Goal: Find specific page/section: Find specific page/section

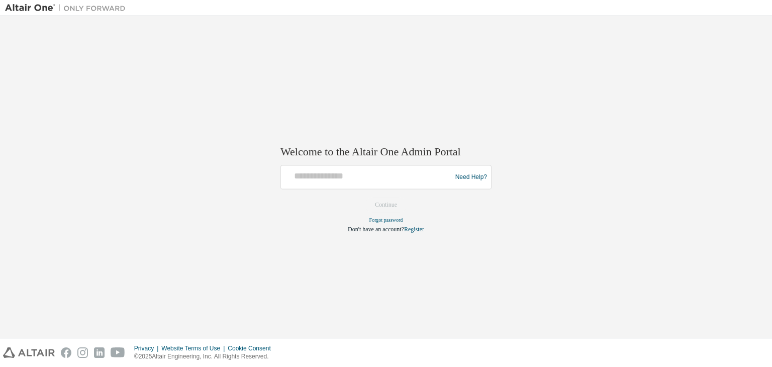
click at [401, 163] on div "Welcome to the Altair One Admin Portal Need Help? Please make sure that you pro…" at bounding box center [385, 183] width 211 height 100
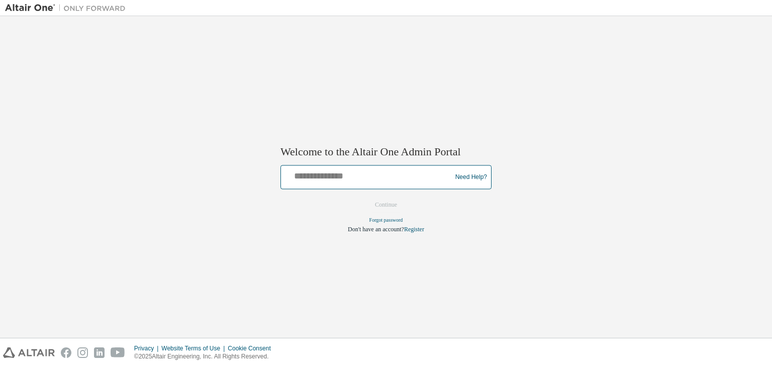
click at [394, 176] on input "text" at bounding box center [367, 175] width 165 height 15
type input "**********"
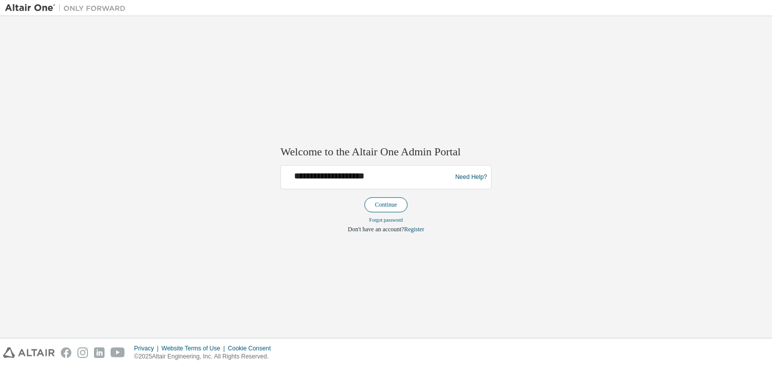
click at [382, 205] on button "Continue" at bounding box center [385, 204] width 43 height 15
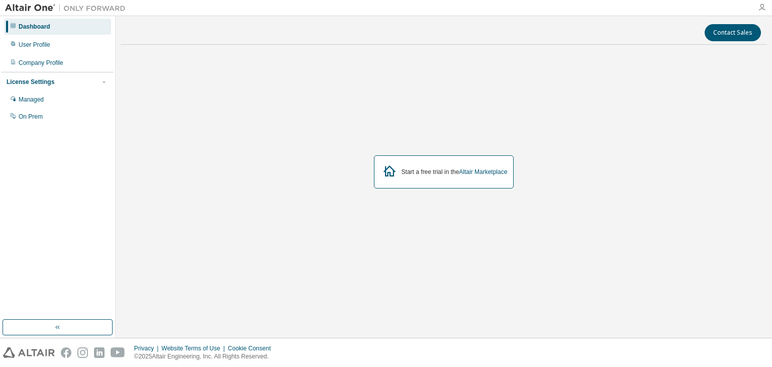
click at [765, 8] on icon "button" at bounding box center [762, 8] width 8 height 8
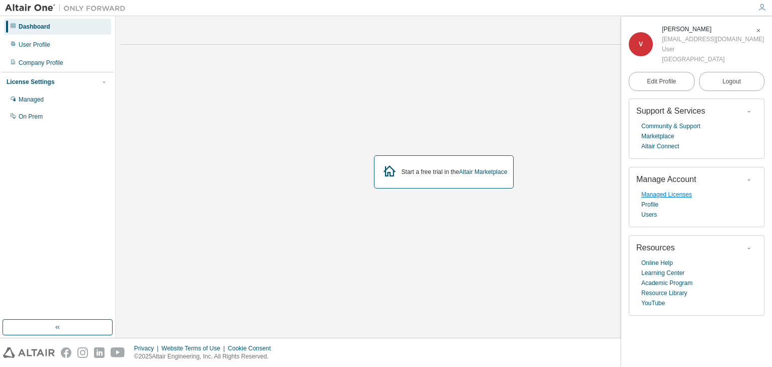
click at [665, 196] on link "Managed Licenses" at bounding box center [666, 194] width 51 height 10
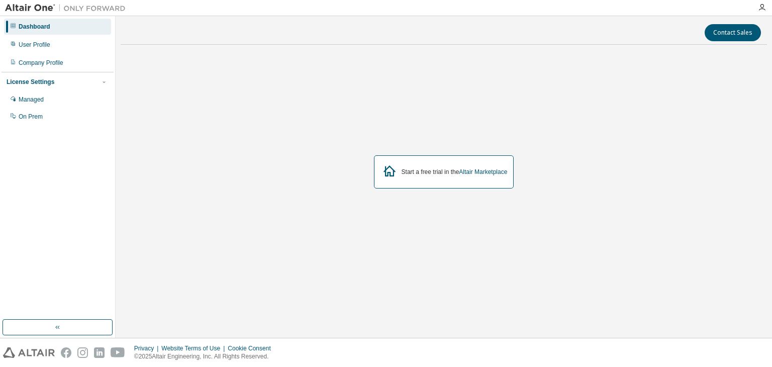
click at [763, 12] on div at bounding box center [762, 7] width 20 height 15
click at [765, 7] on icon "button" at bounding box center [762, 8] width 8 height 8
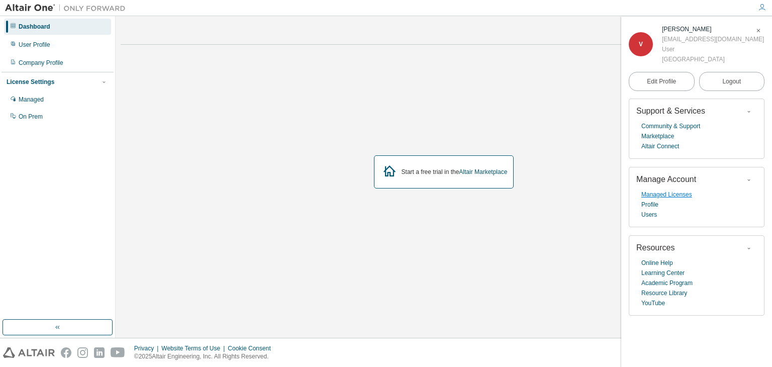
click at [686, 199] on link "Managed Licenses" at bounding box center [666, 194] width 51 height 10
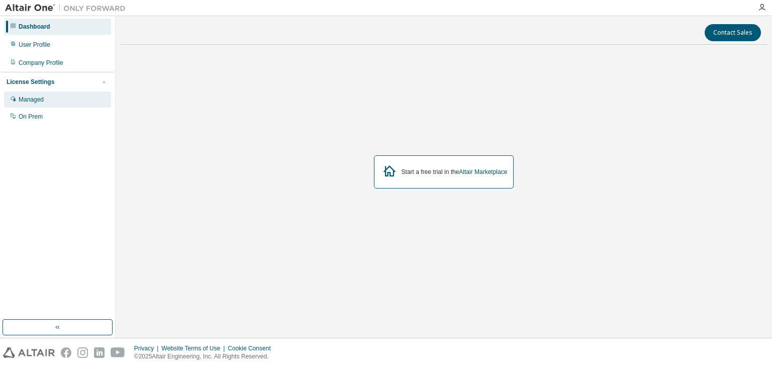
click at [28, 101] on div "Managed" at bounding box center [31, 99] width 25 height 8
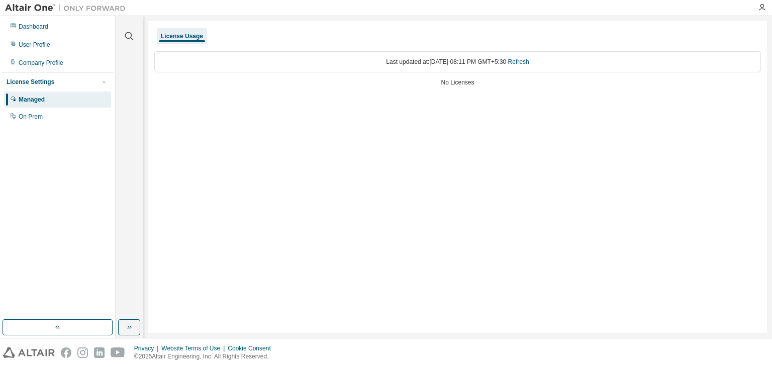
click at [179, 34] on div "License Usage" at bounding box center [182, 36] width 42 height 8
click at [184, 41] on div "License Usage" at bounding box center [182, 36] width 50 height 16
click at [184, 38] on div "License Usage" at bounding box center [182, 36] width 42 height 8
click at [529, 61] on link "Refresh" at bounding box center [518, 61] width 21 height 7
click at [451, 85] on div "No Licenses" at bounding box center [457, 82] width 606 height 8
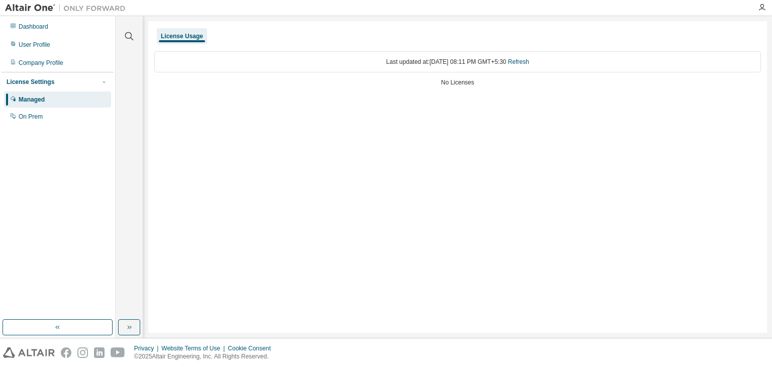
click at [451, 81] on div "No Licenses" at bounding box center [457, 82] width 606 height 8
click at [50, 21] on div "Dashboard" at bounding box center [57, 27] width 107 height 16
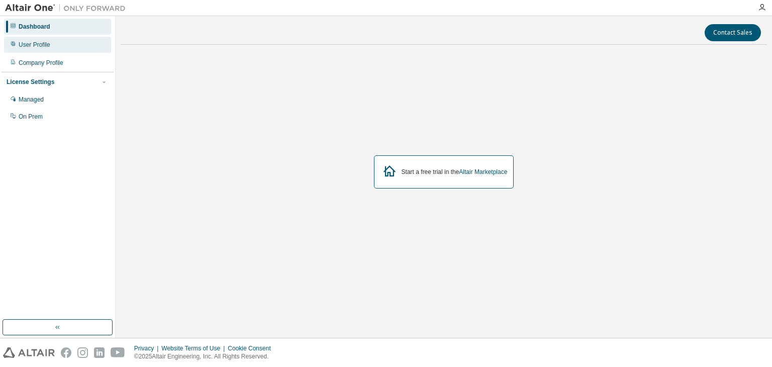
click at [52, 45] on div "User Profile" at bounding box center [57, 45] width 107 height 16
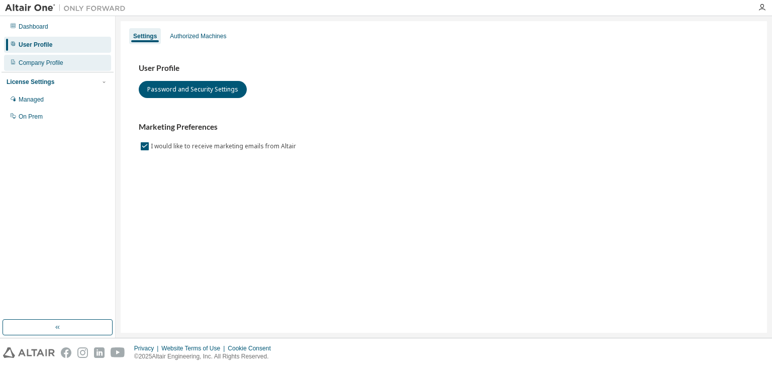
click at [53, 68] on div "Company Profile" at bounding box center [57, 63] width 107 height 16
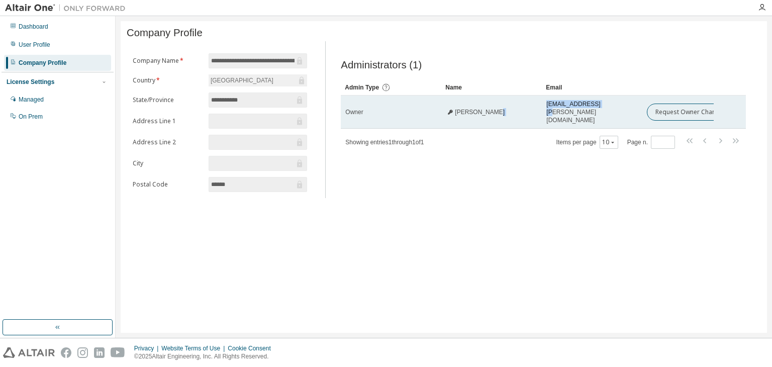
drag, startPoint x: 597, startPoint y: 117, endPoint x: 535, endPoint y: 125, distance: 62.8
click at [535, 125] on tr "Owner Rohit Magdum rohit.magdum@ritindia.edu Request Owner Change" at bounding box center [543, 111] width 405 height 33
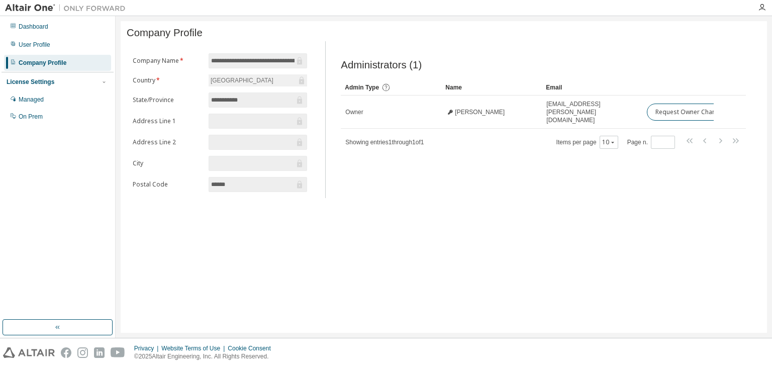
click at [547, 167] on div "Administrators (1) Clear Load Save Save As Field Operator Value Select filter S…" at bounding box center [543, 122] width 429 height 151
click at [402, 139] on span "Showing entries 1 through 1 of 1" at bounding box center [384, 142] width 78 height 7
click at [610, 143] on div "10" at bounding box center [608, 142] width 19 height 13
click at [656, 136] on span "*" at bounding box center [663, 142] width 24 height 13
click at [603, 138] on button "10" at bounding box center [609, 142] width 14 height 8
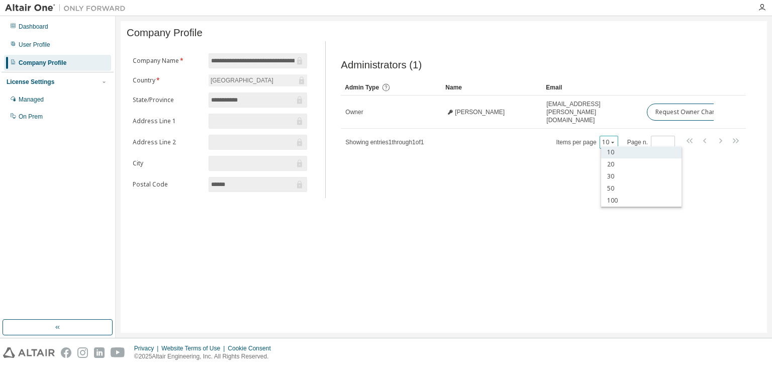
click at [612, 153] on div "10" at bounding box center [641, 152] width 80 height 12
click at [384, 66] on span "Administrators (1)" at bounding box center [381, 65] width 81 height 12
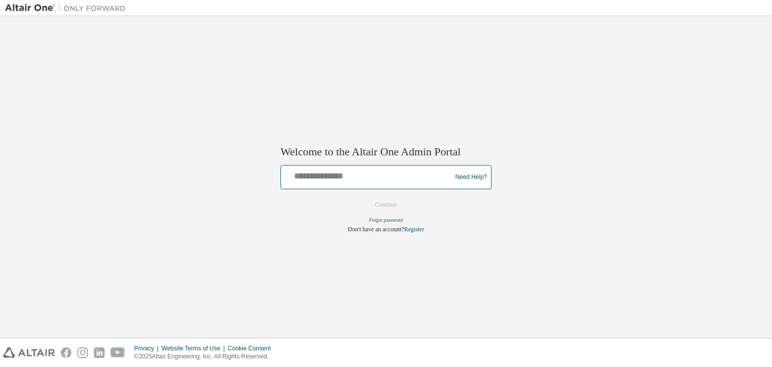
click at [313, 175] on input "text" at bounding box center [367, 175] width 165 height 15
type input "**********"
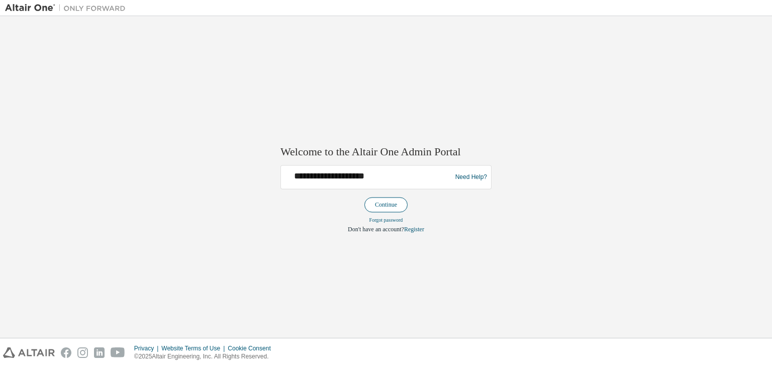
click at [379, 203] on button "Continue" at bounding box center [385, 204] width 43 height 15
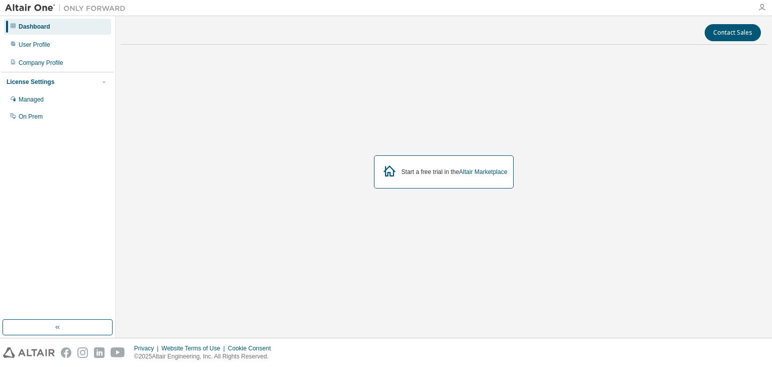
click at [765, 6] on icon "button" at bounding box center [762, 8] width 8 height 8
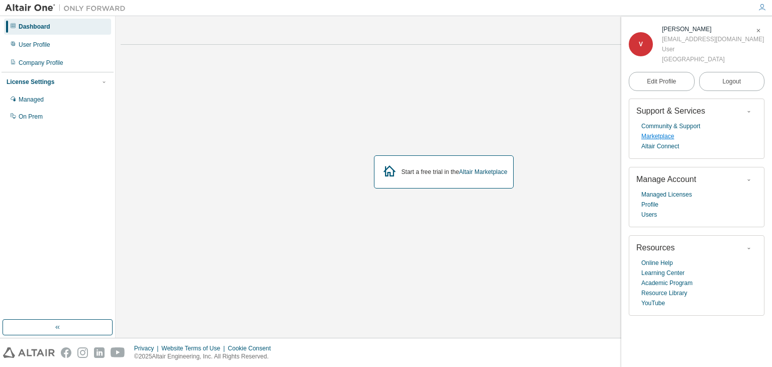
click at [659, 138] on link "Marketplace" at bounding box center [657, 136] width 33 height 10
click at [47, 99] on div "Managed" at bounding box center [57, 99] width 107 height 16
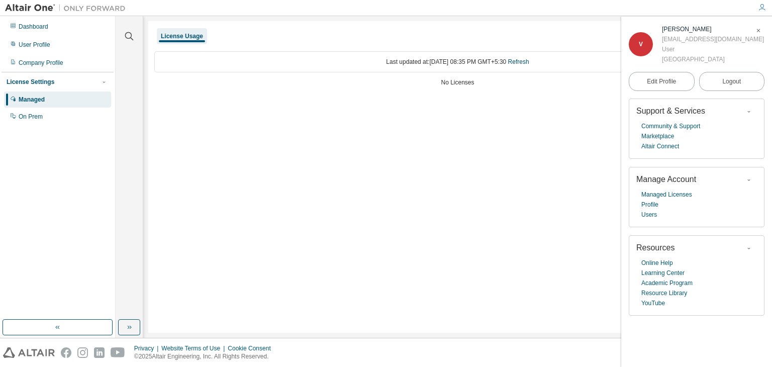
click at [462, 87] on div "Last updated at: Thu 2025-08-14 08:35 PM GMT+5:30 Refresh No Licenses" at bounding box center [457, 69] width 606 height 49
click at [529, 62] on link "Refresh" at bounding box center [518, 61] width 21 height 7
click at [678, 198] on link "Managed Licenses" at bounding box center [666, 194] width 51 height 10
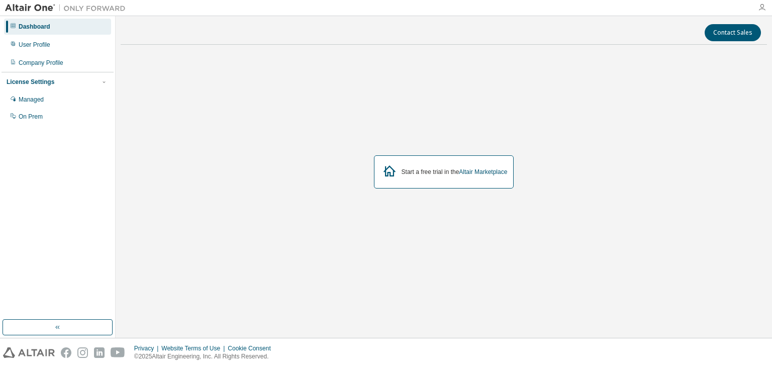
click at [760, 6] on icon "button" at bounding box center [762, 8] width 8 height 8
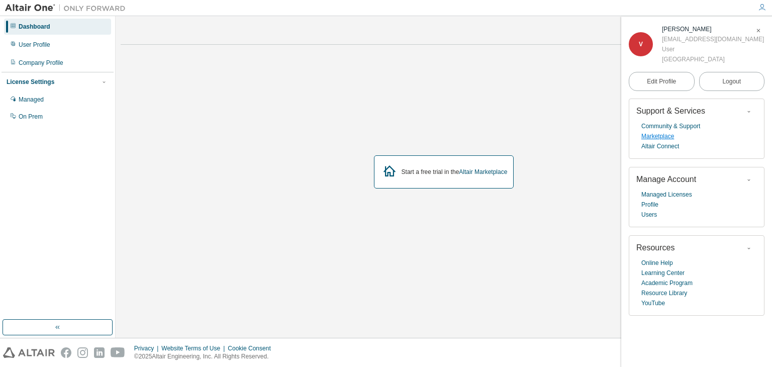
click at [660, 137] on link "Marketplace" at bounding box center [657, 136] width 33 height 10
